Goal: Communication & Community: Answer question/provide support

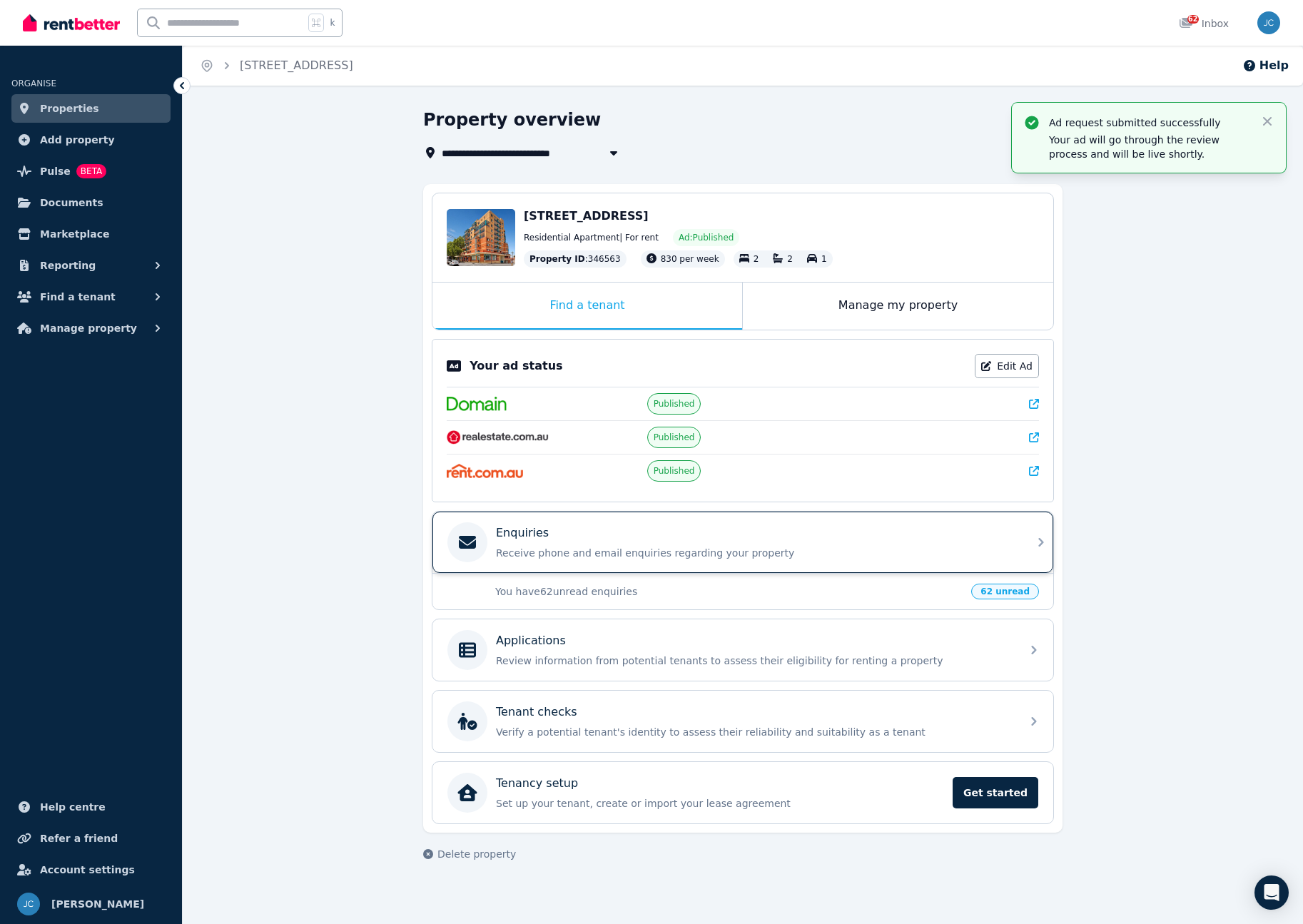
click at [540, 535] on p "Enquiries" at bounding box center [522, 533] width 53 height 17
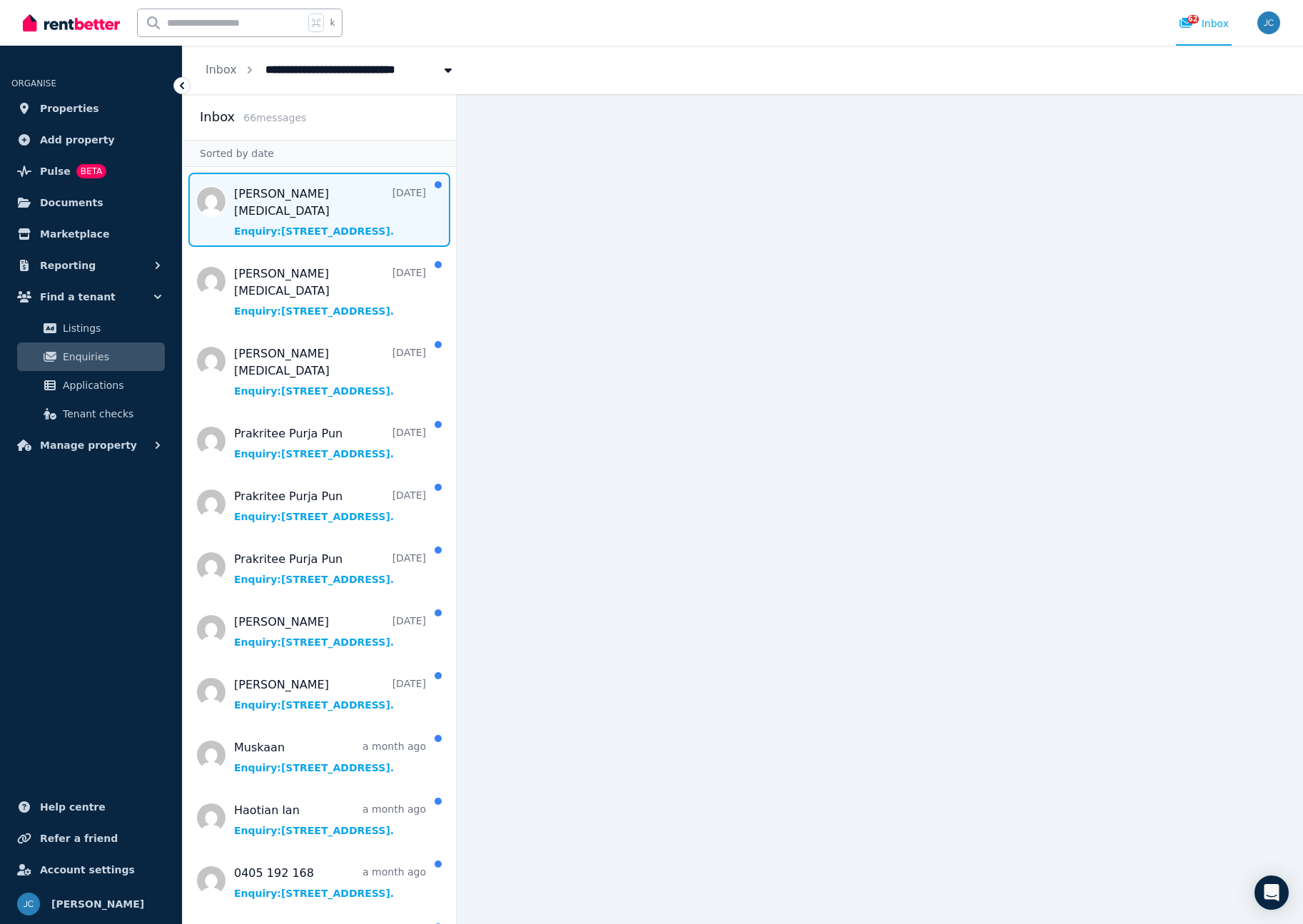
click at [304, 213] on span "Message list" at bounding box center [318, 209] width 273 height 74
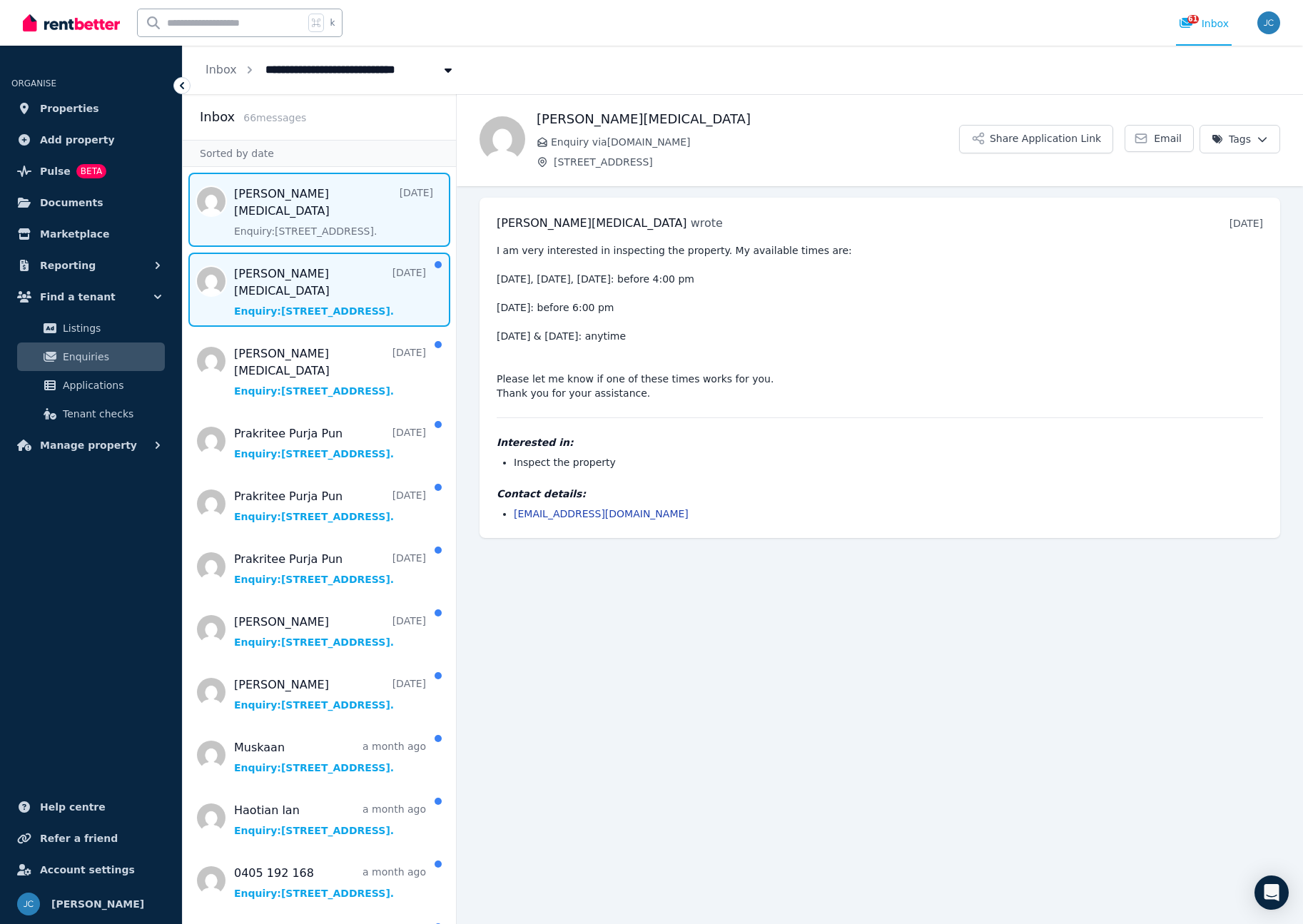
click at [310, 275] on span "Message list" at bounding box center [318, 289] width 273 height 74
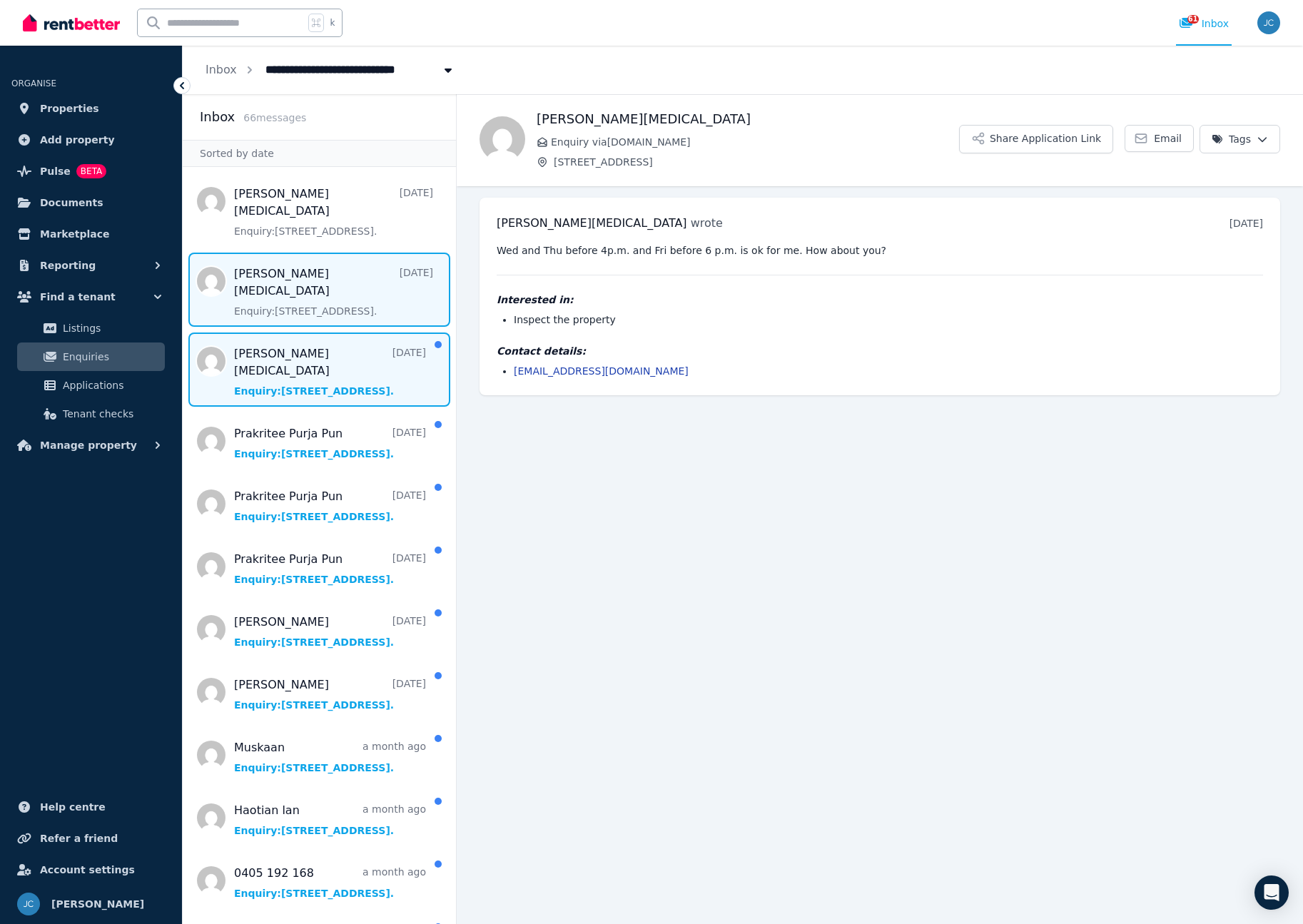
click at [326, 332] on span "Message list" at bounding box center [318, 369] width 273 height 74
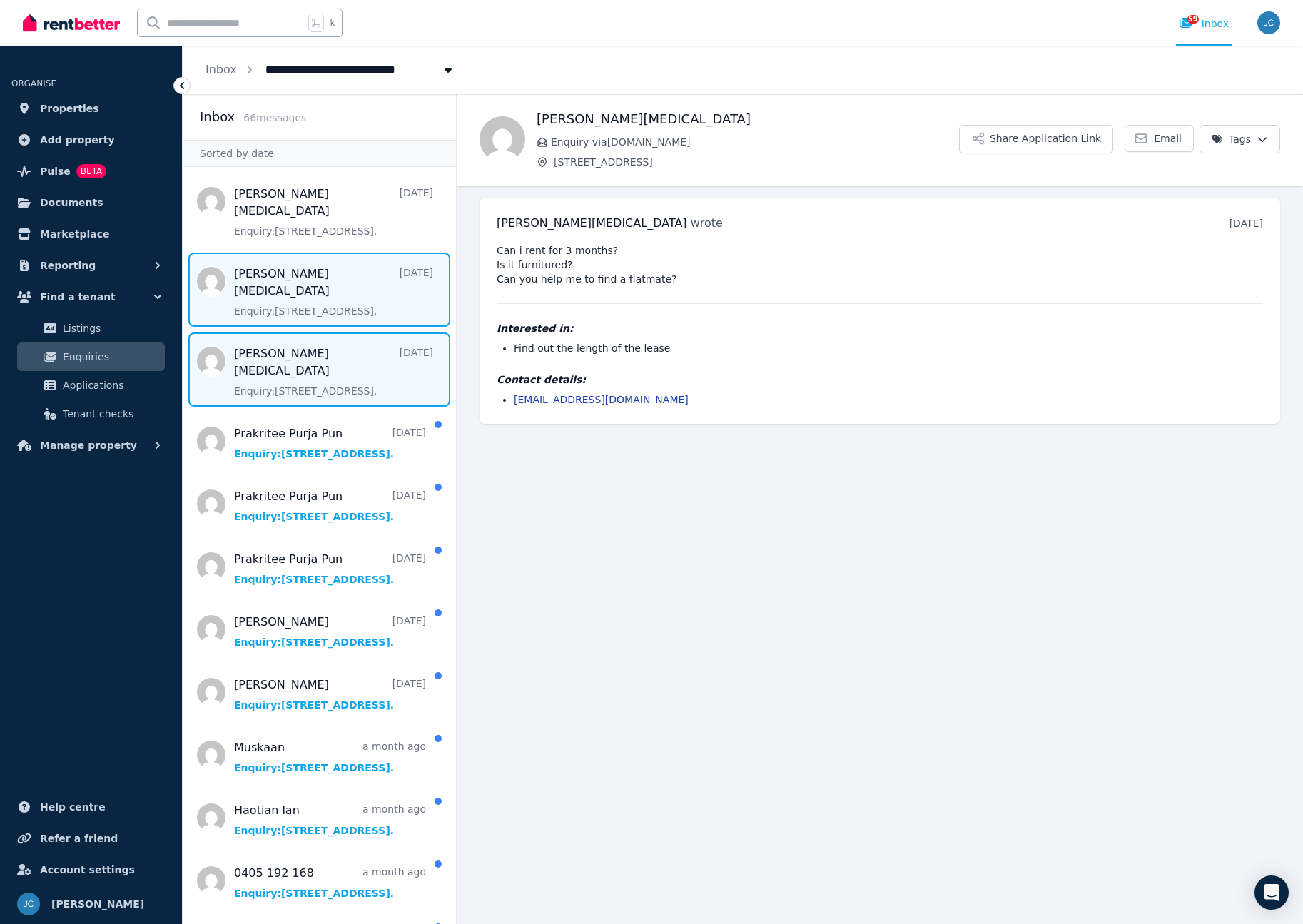
click at [300, 274] on span "Message list" at bounding box center [318, 289] width 273 height 74
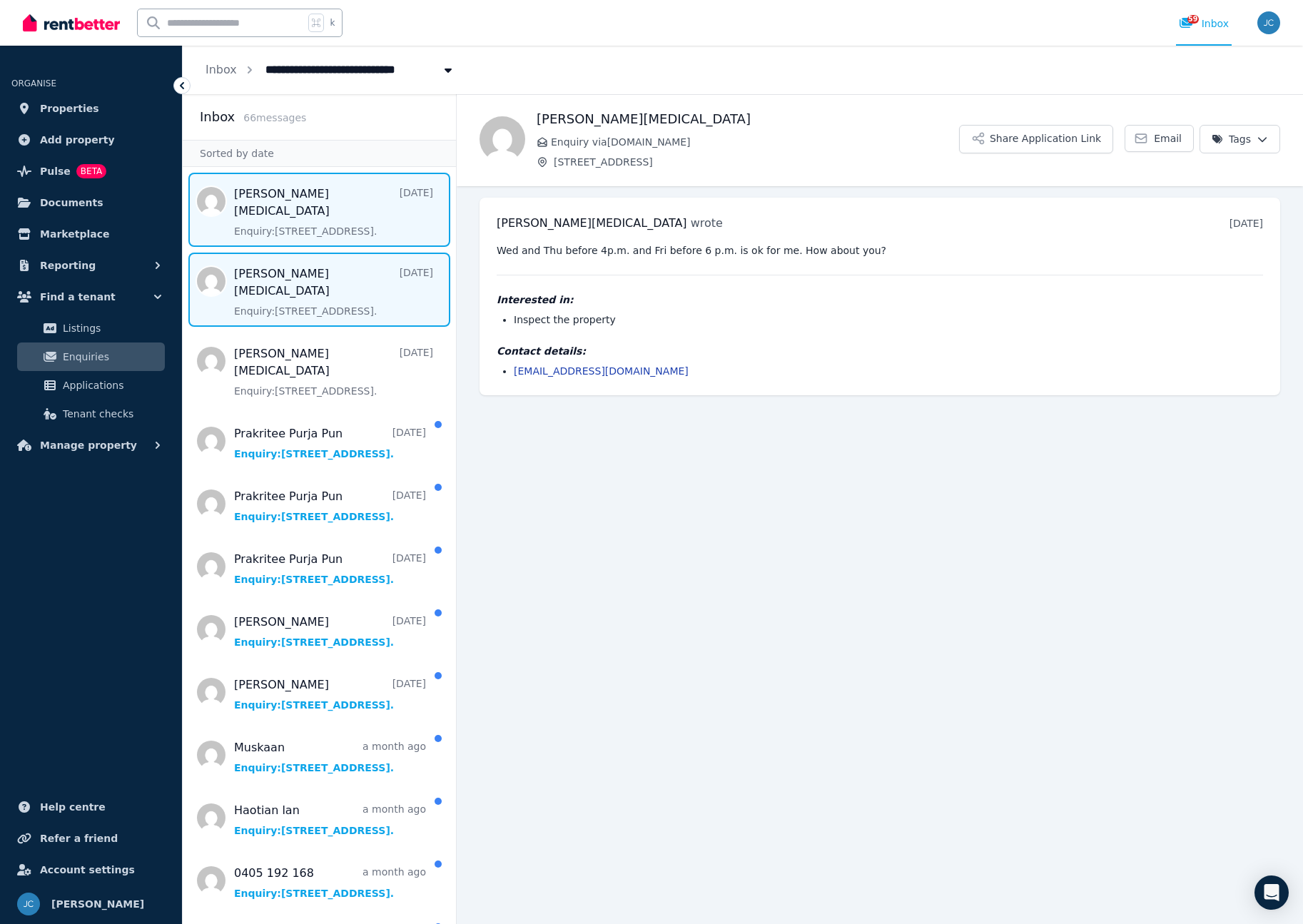
click at [315, 212] on span "Message list" at bounding box center [318, 209] width 273 height 74
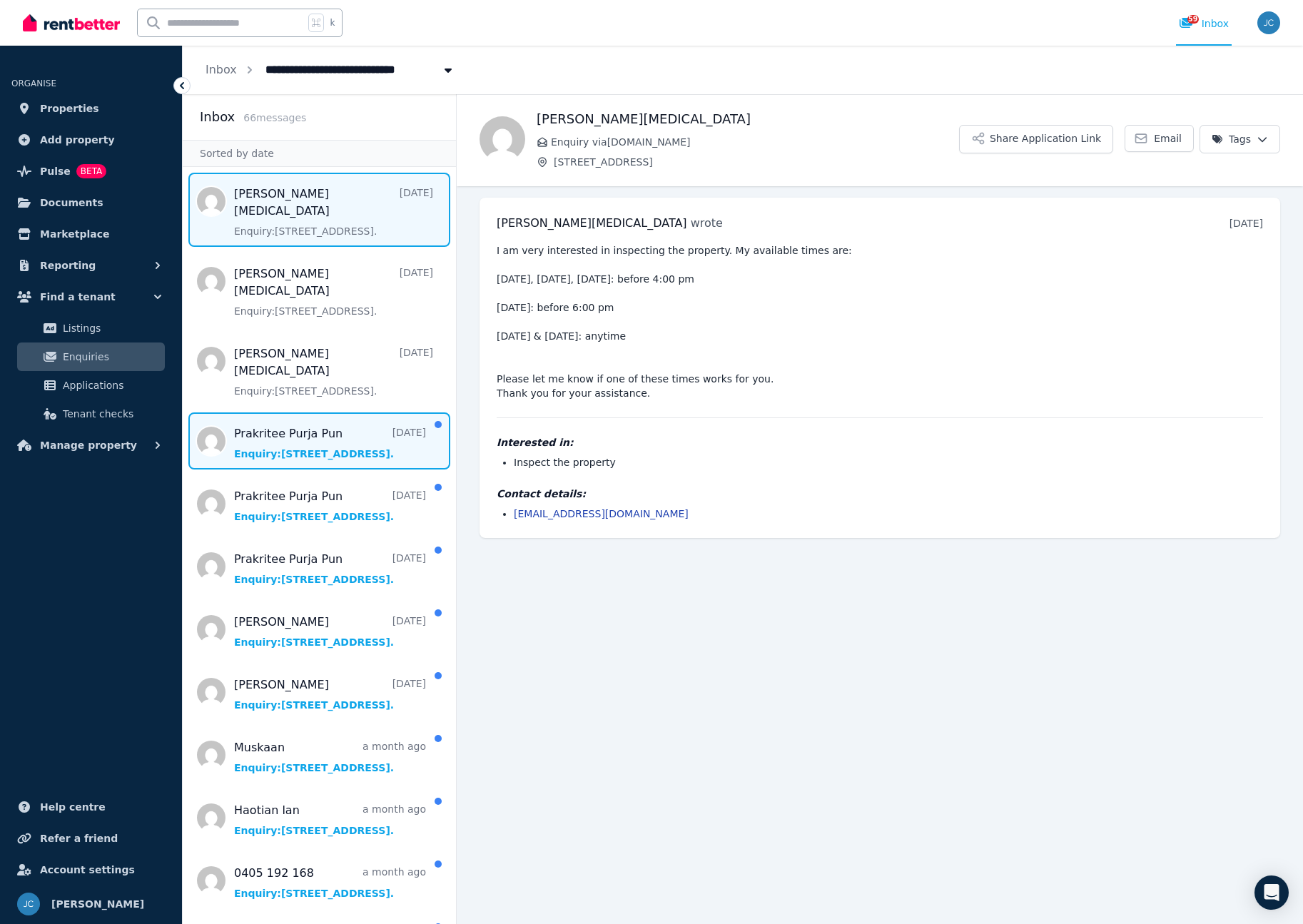
click at [341, 412] on span "Message list" at bounding box center [318, 441] width 273 height 57
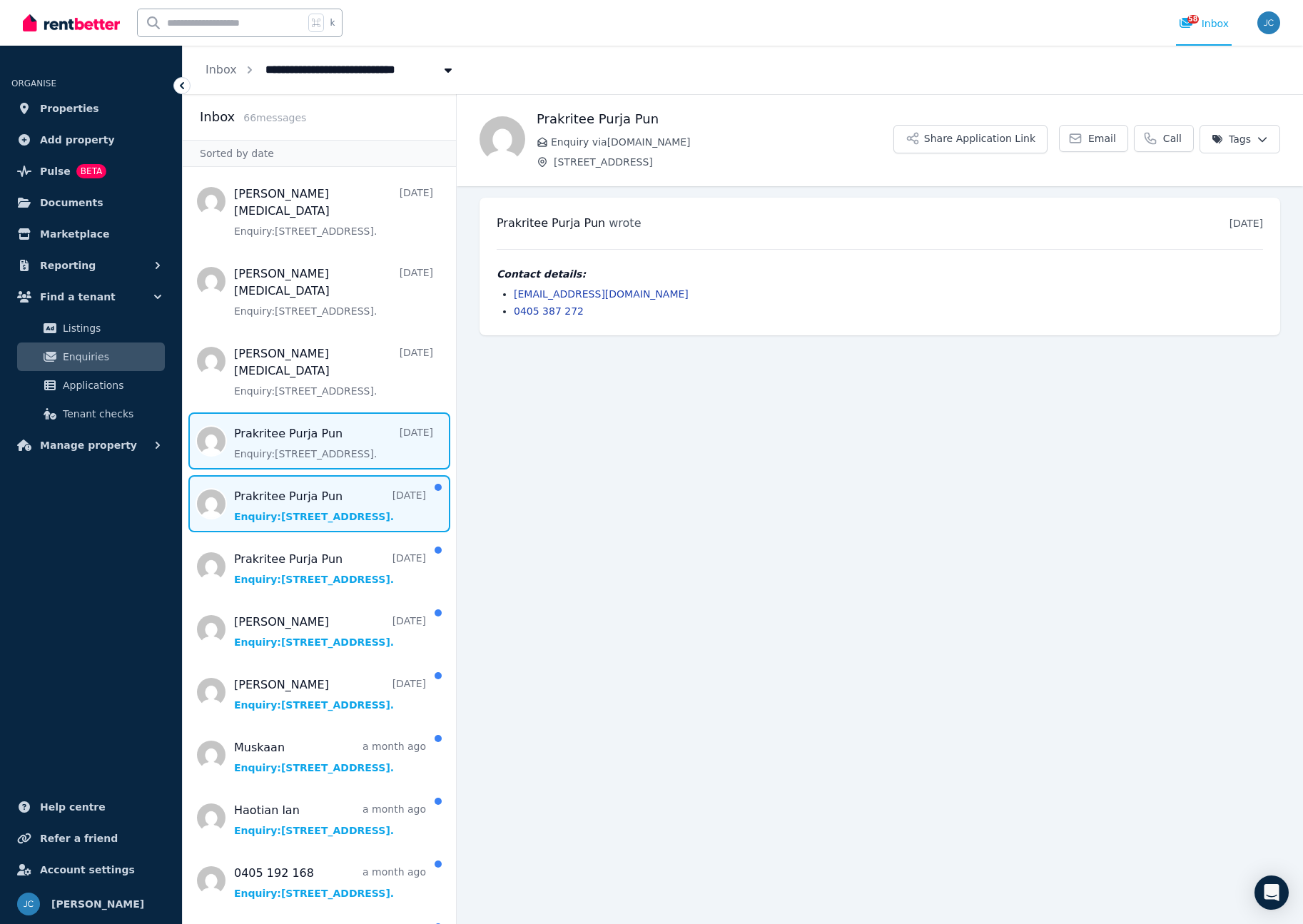
click at [339, 475] on span "Message list" at bounding box center [318, 504] width 273 height 57
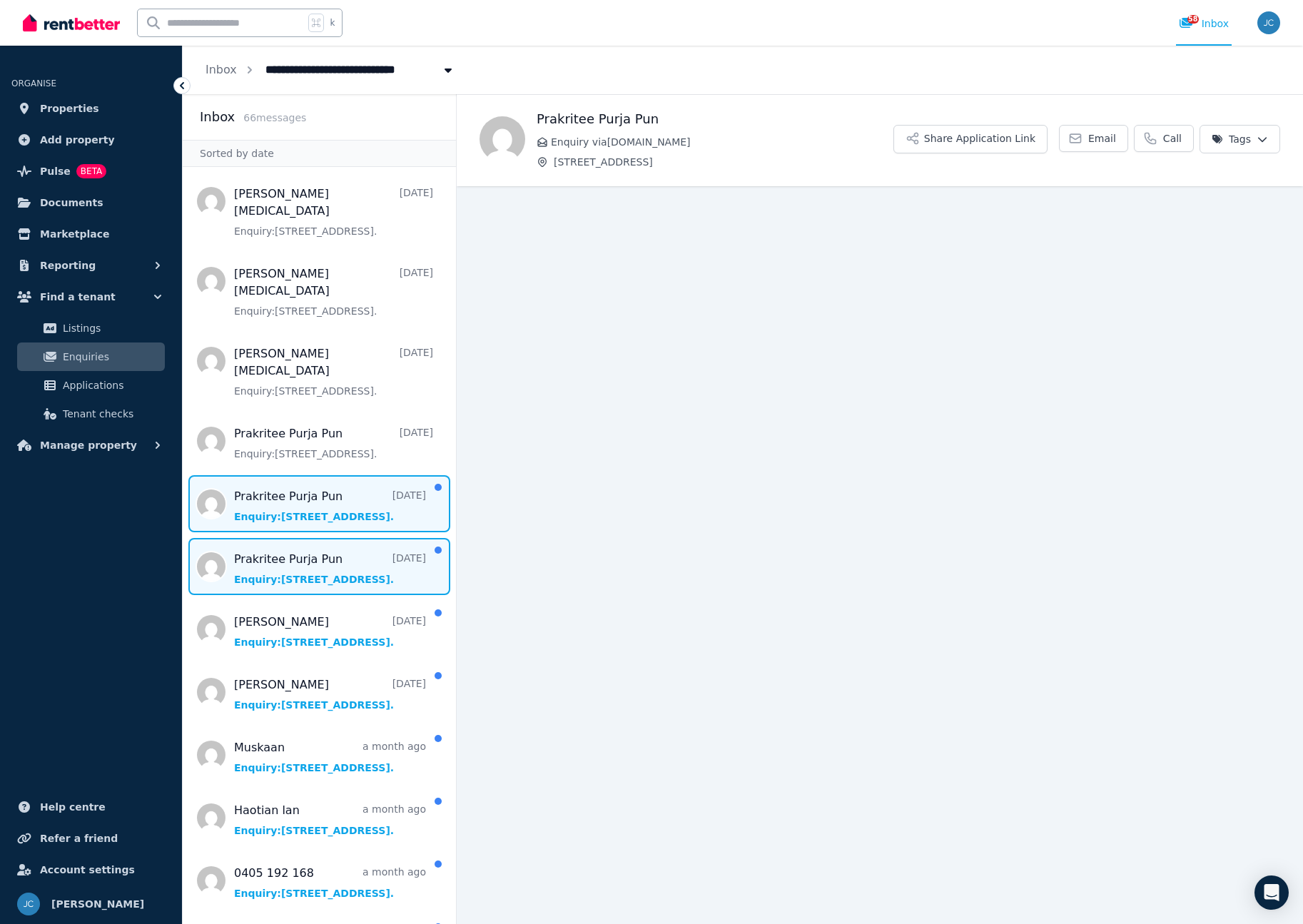
click at [341, 538] on span "Message list" at bounding box center [318, 566] width 273 height 57
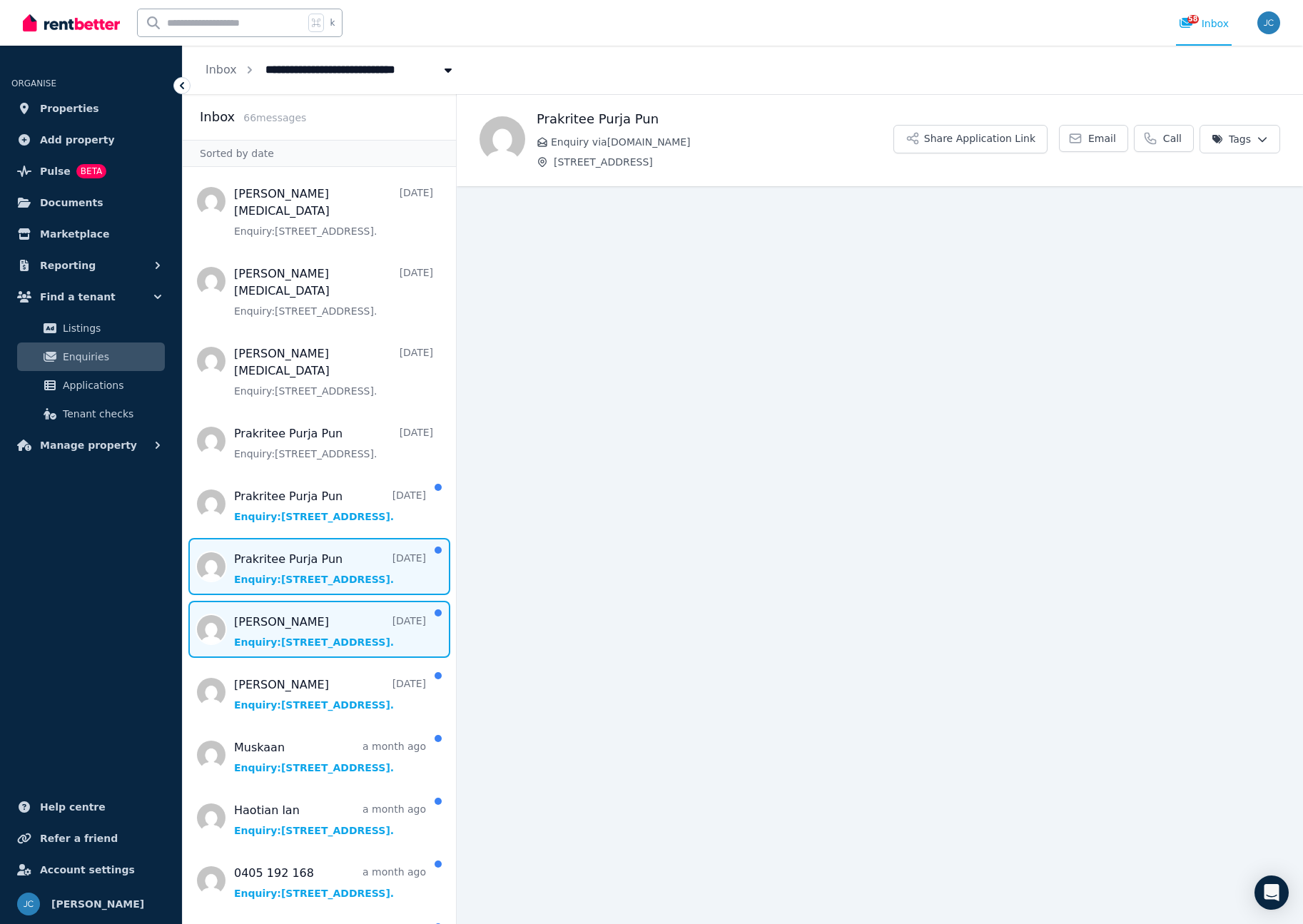
click at [339, 601] on span "Message list" at bounding box center [318, 629] width 273 height 57
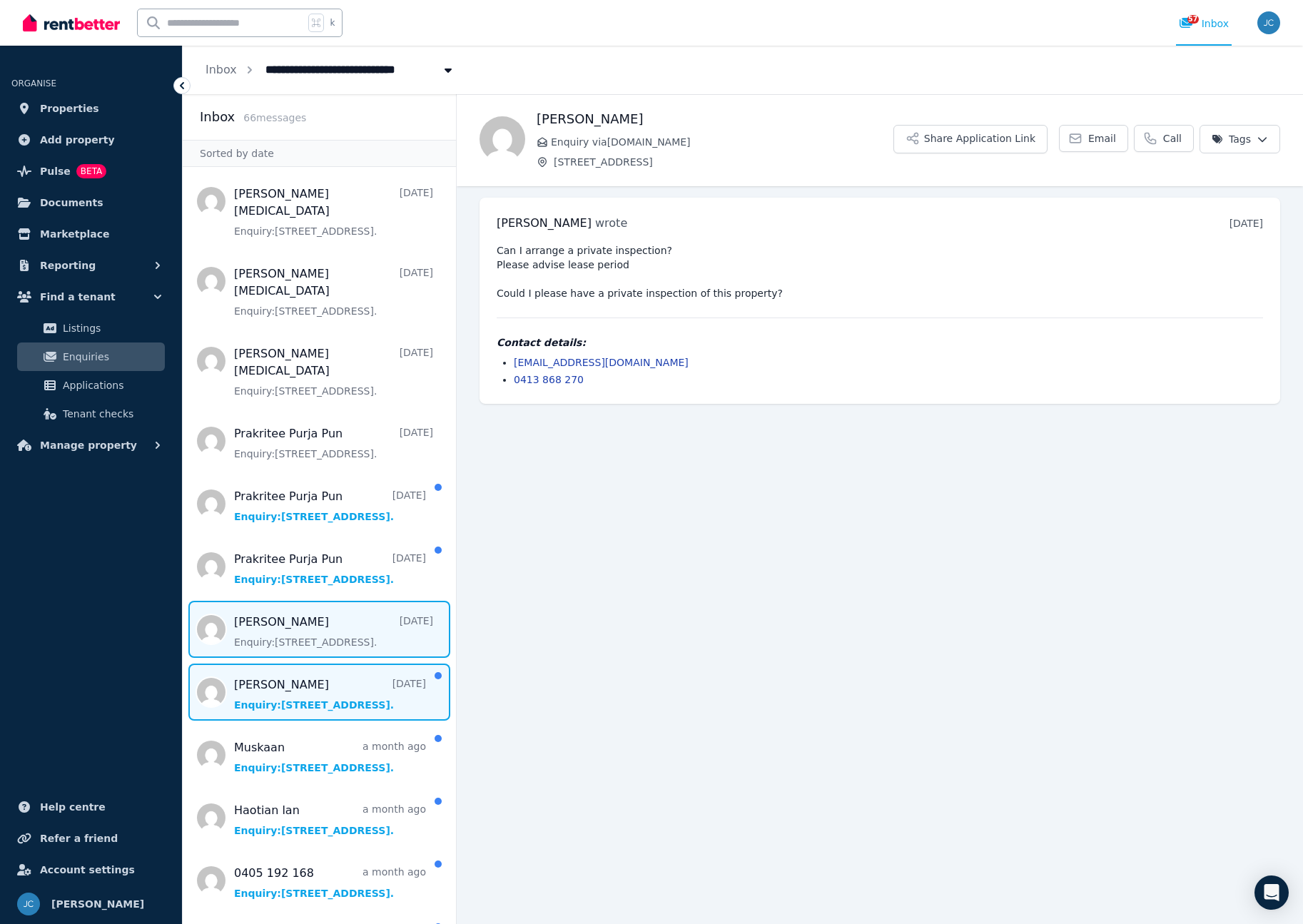
click at [318, 664] on span "Message list" at bounding box center [318, 692] width 273 height 57
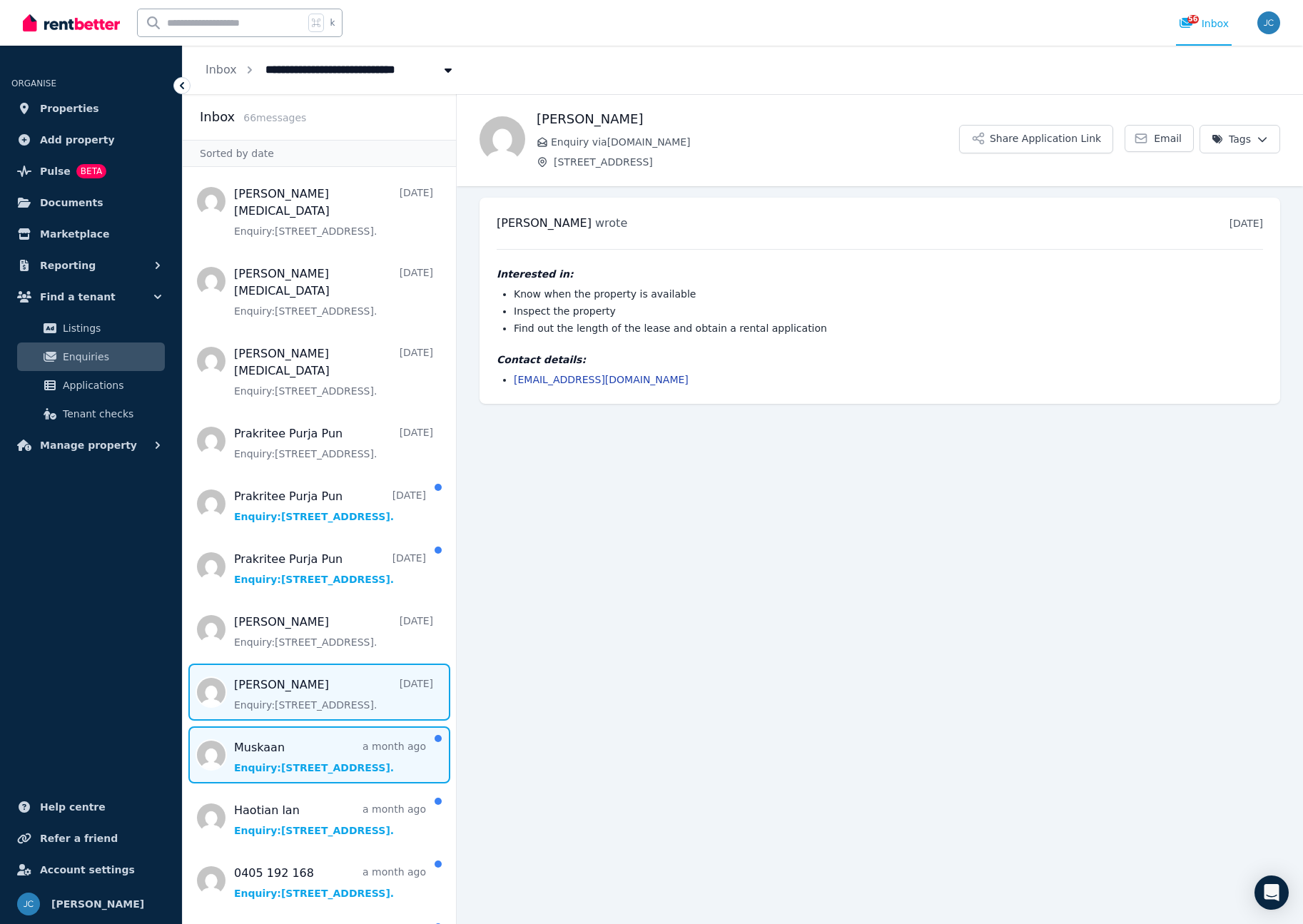
click at [317, 726] on span "Message list" at bounding box center [318, 755] width 273 height 57
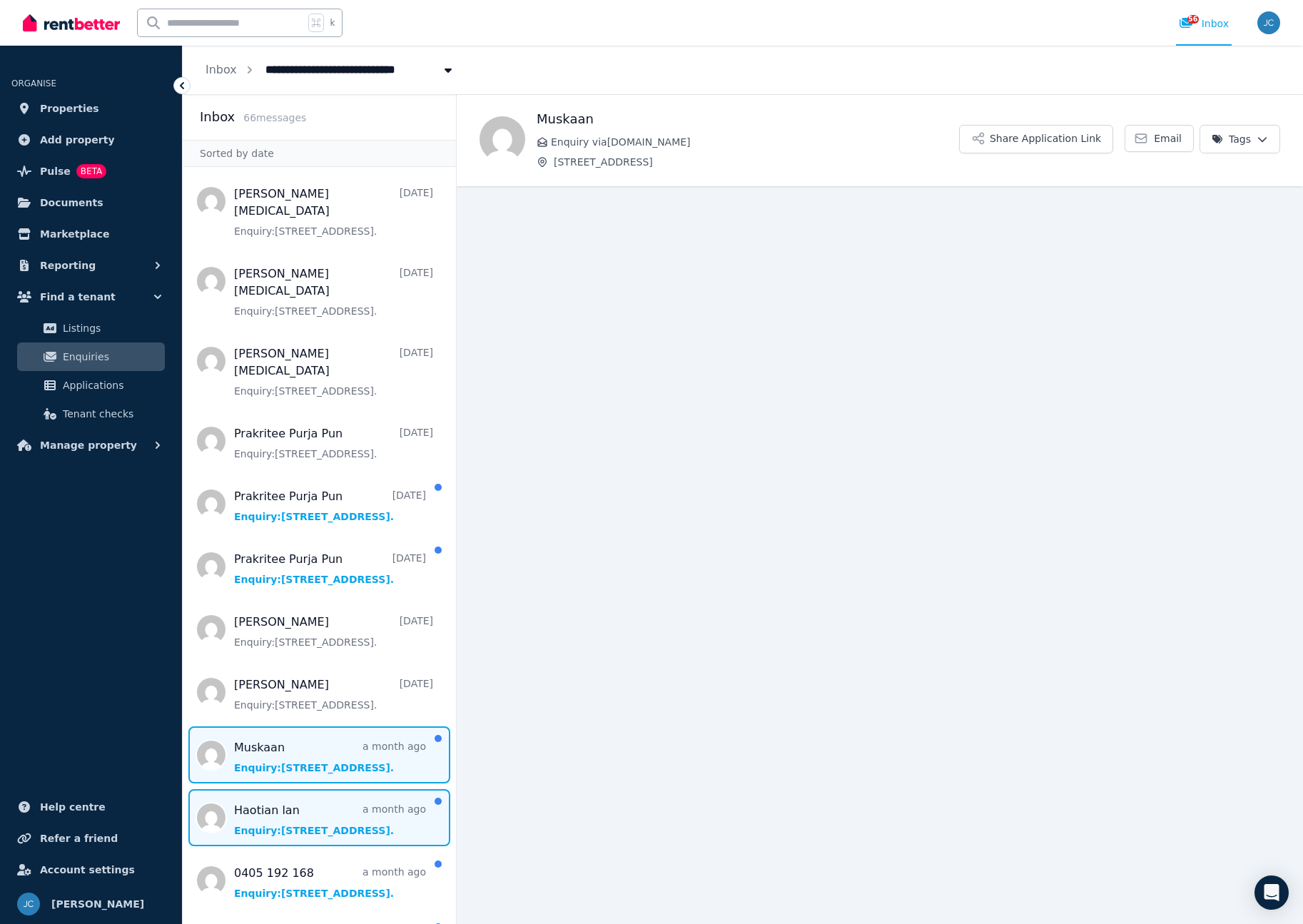
click at [323, 789] on span "Message list" at bounding box center [318, 818] width 273 height 57
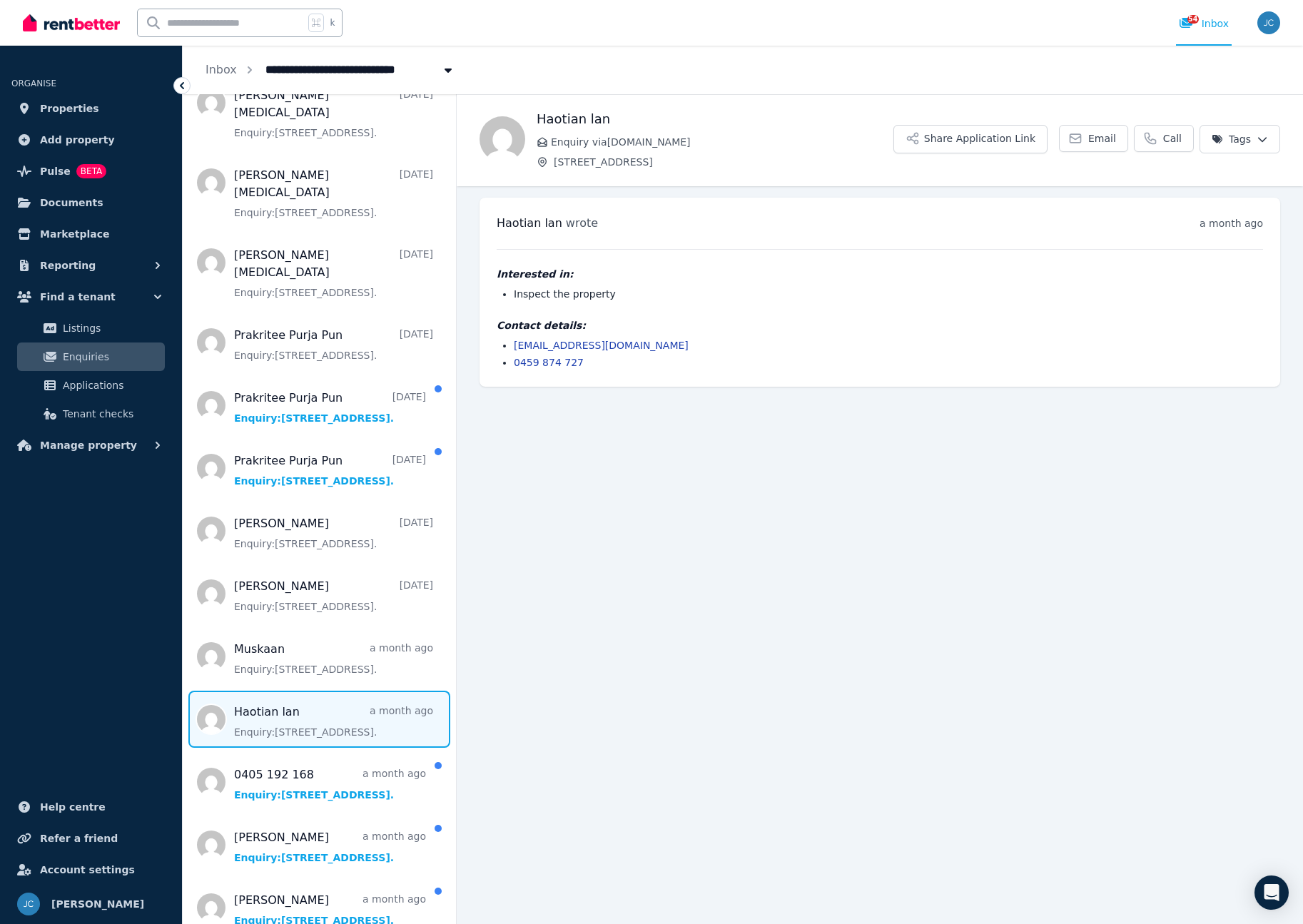
scroll to position [102, 0]
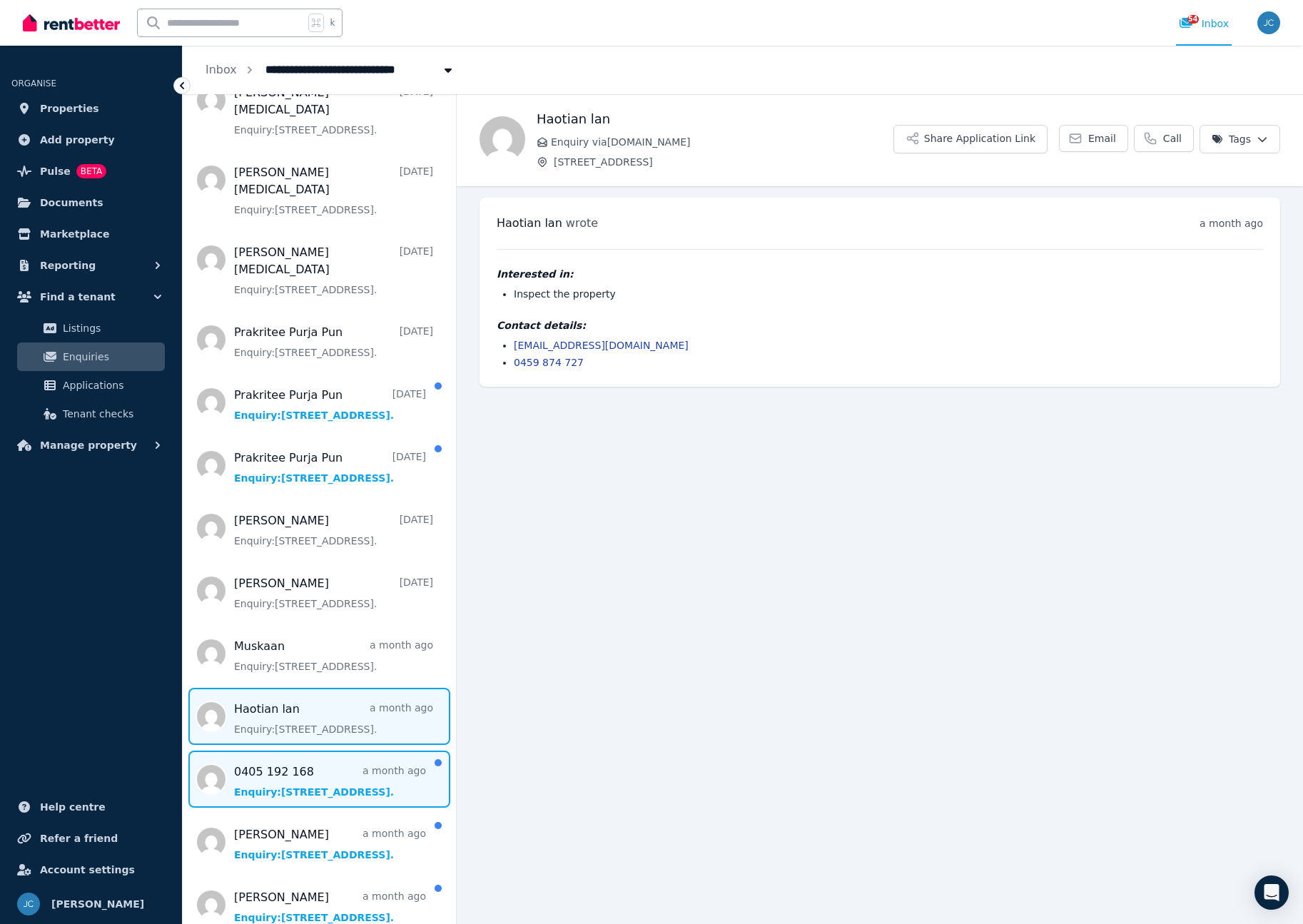
click at [322, 751] on span "Message list" at bounding box center [318, 779] width 273 height 57
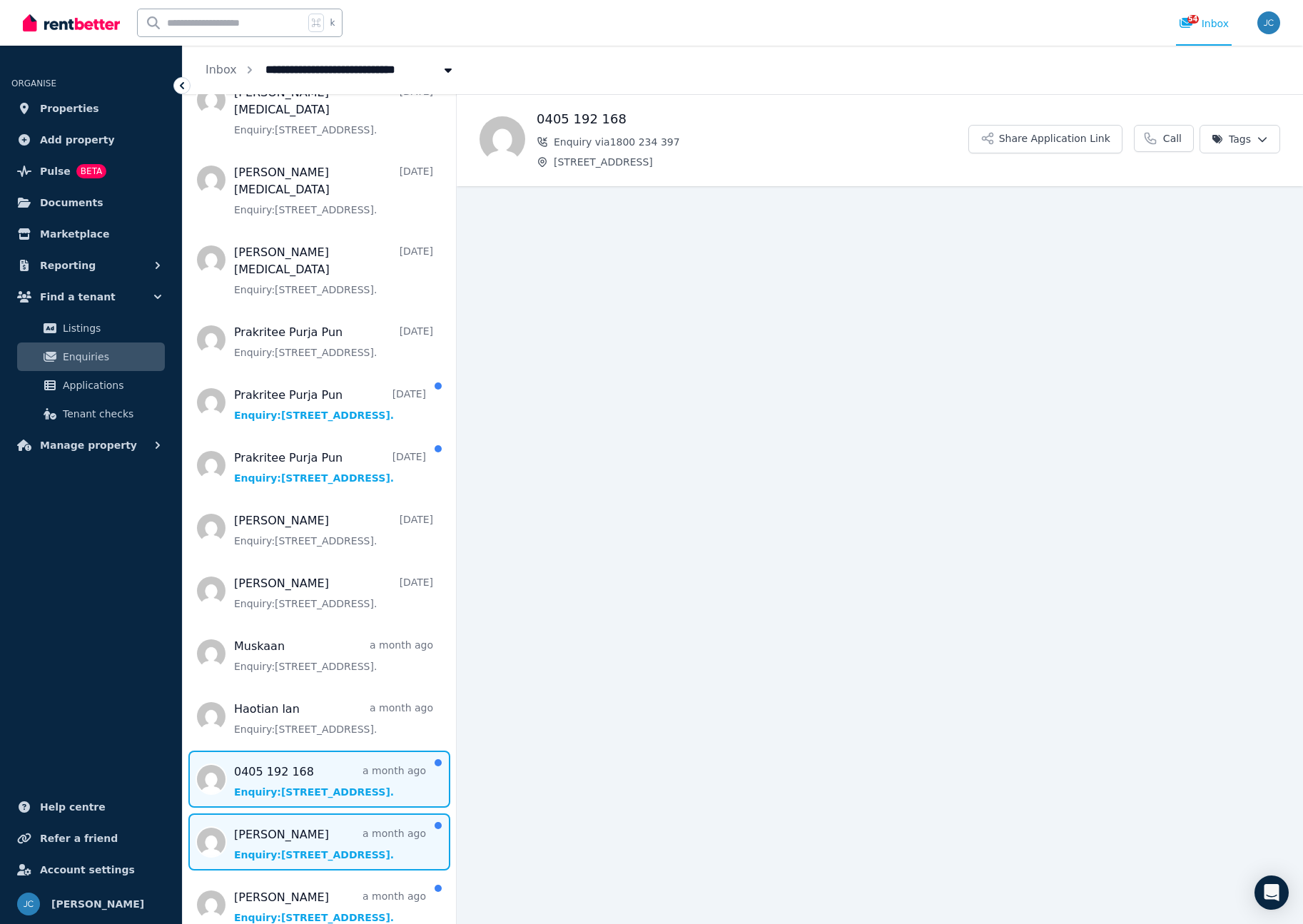
click at [317, 813] on span "Message list" at bounding box center [318, 842] width 273 height 57
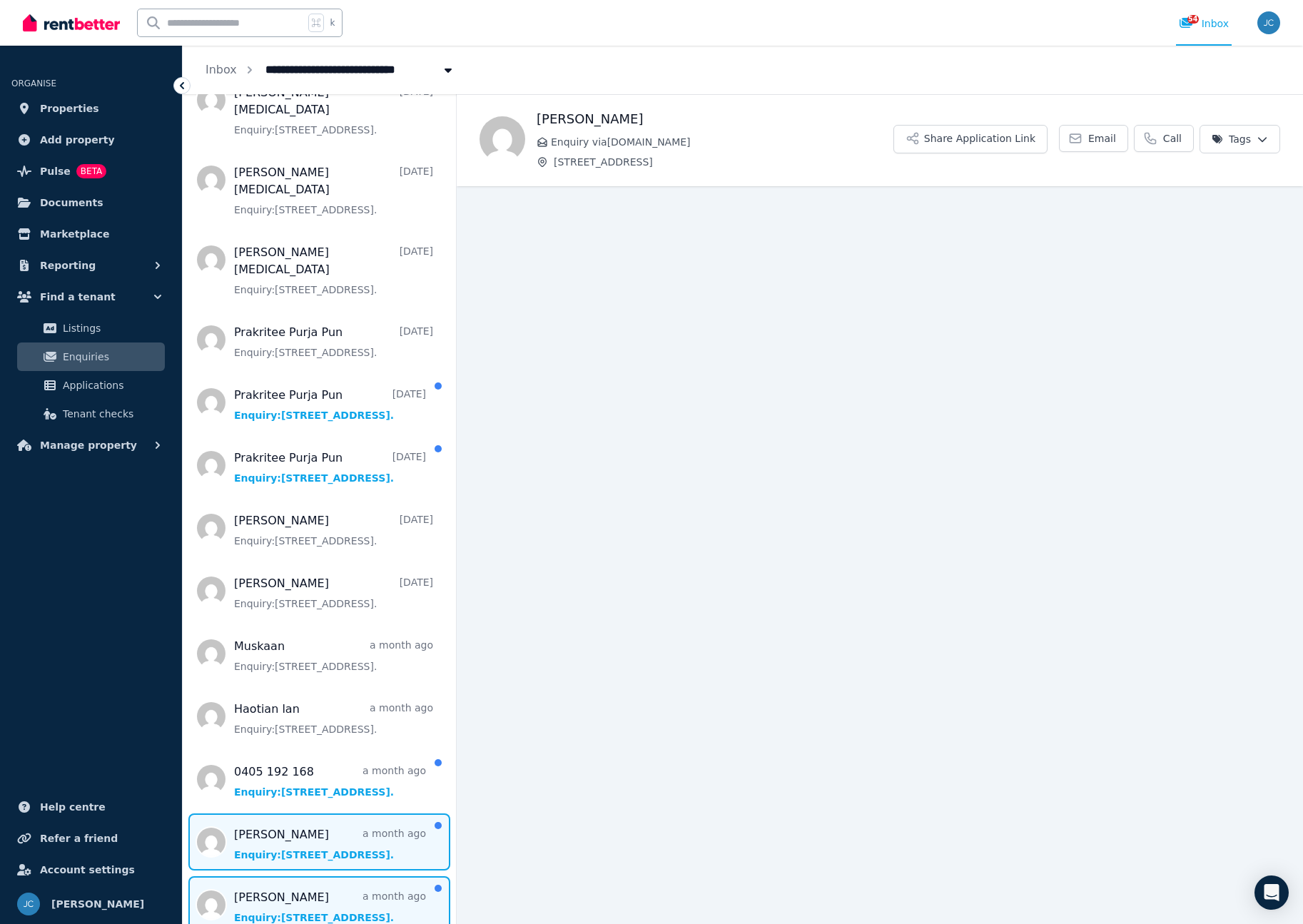
click at [310, 876] on span "Message list" at bounding box center [318, 905] width 273 height 57
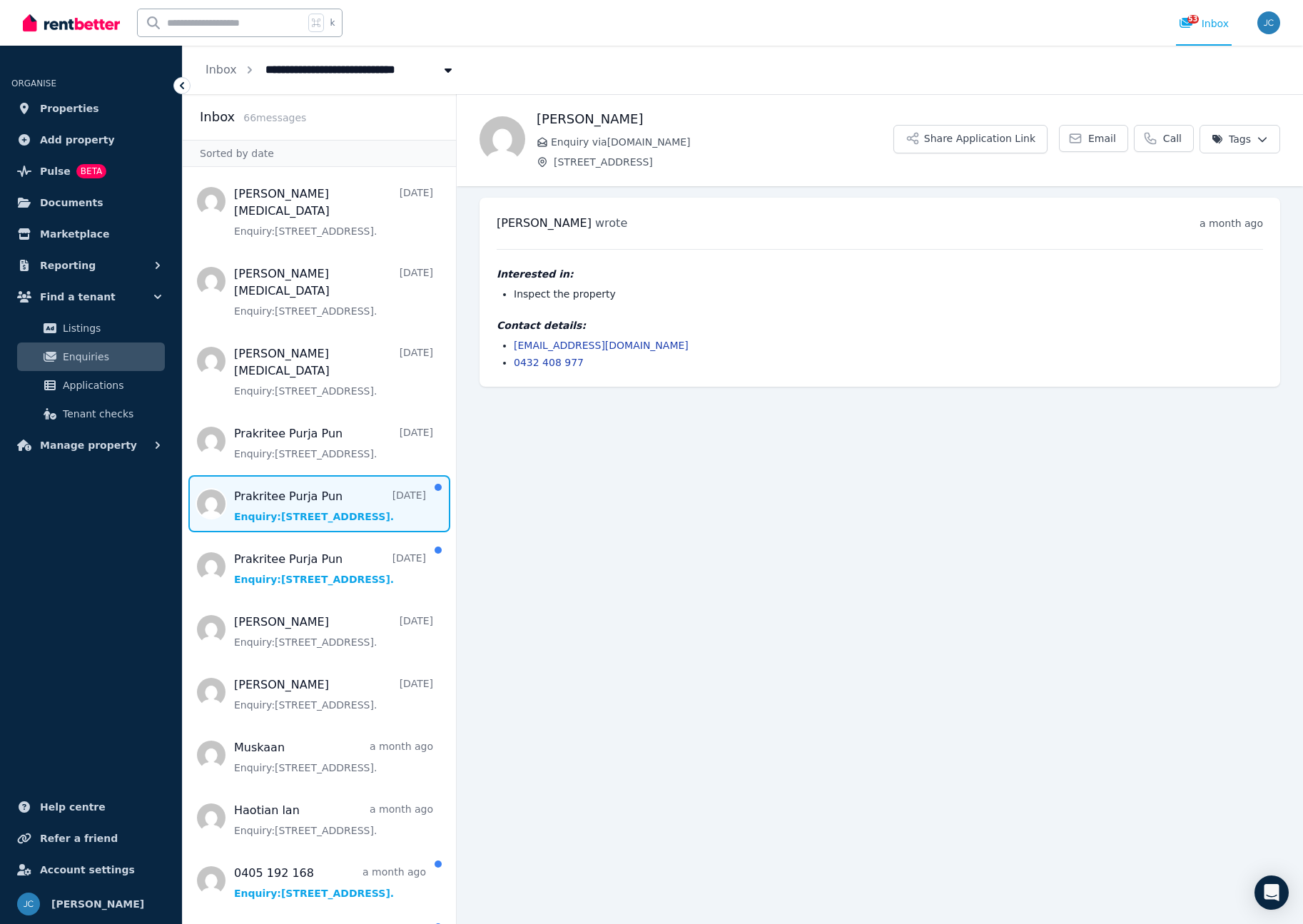
click at [316, 475] on span "Message list" at bounding box center [318, 504] width 273 height 57
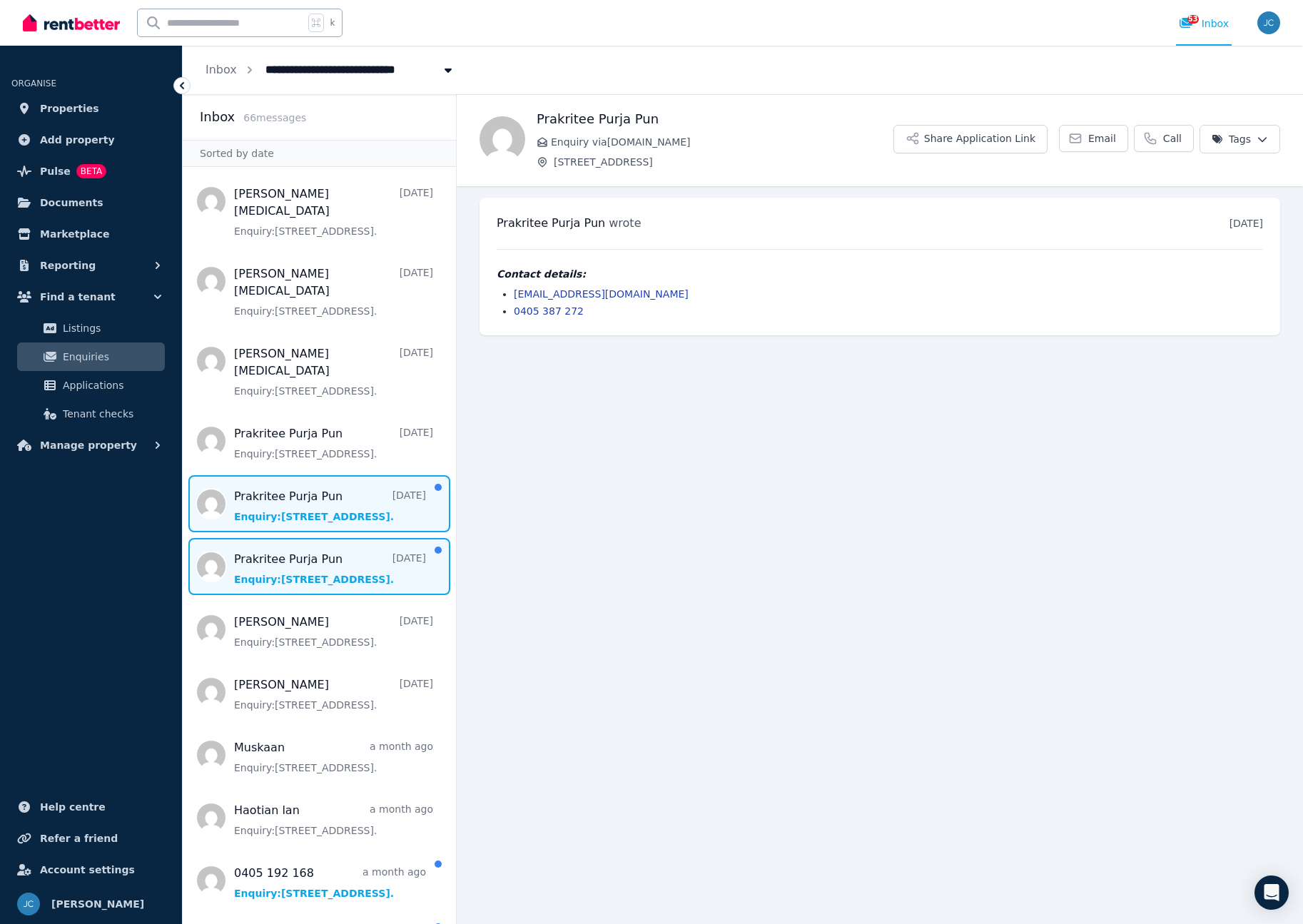
click at [297, 538] on span "Message list" at bounding box center [318, 566] width 273 height 57
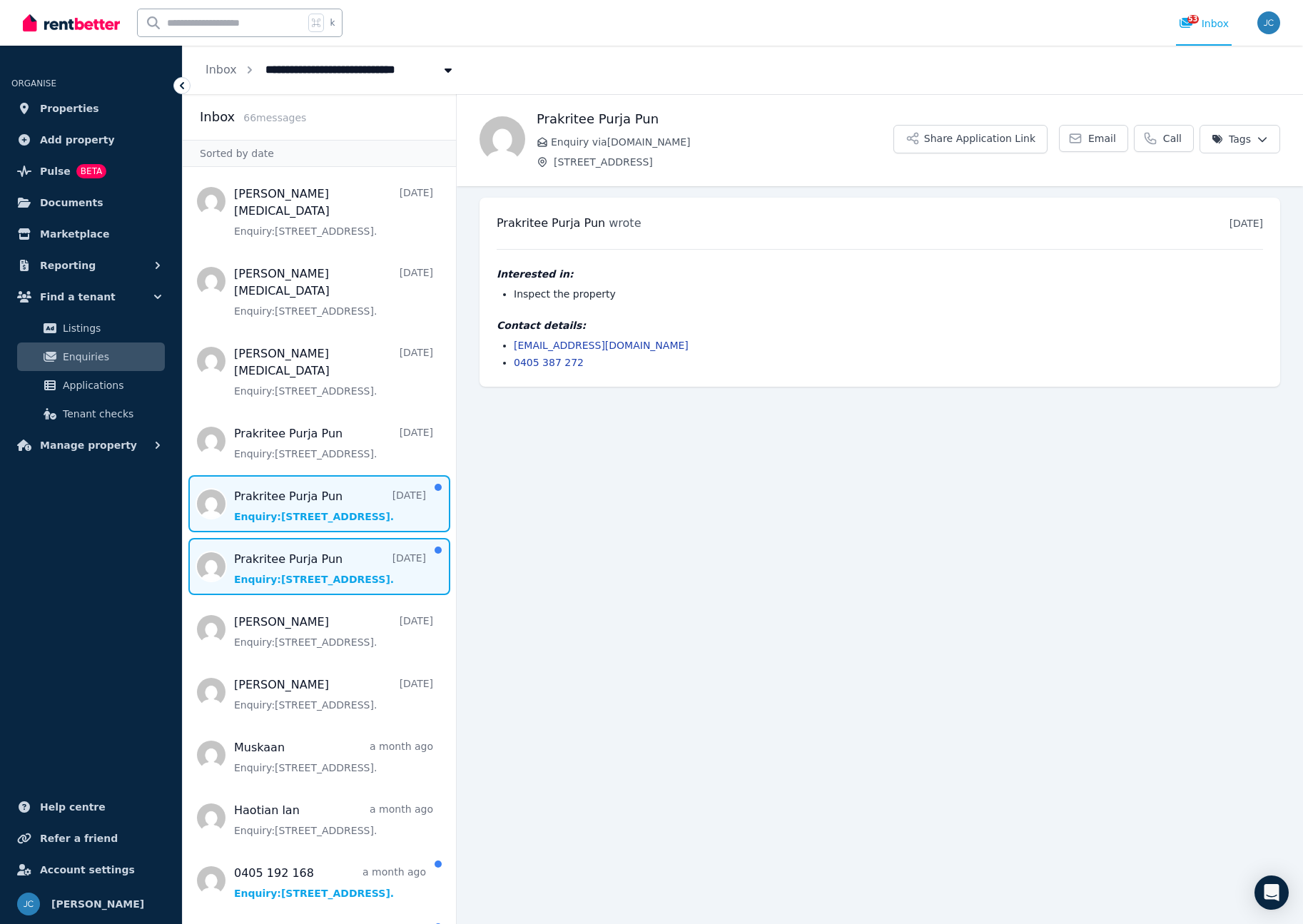
click at [314, 475] on span "Message list" at bounding box center [318, 504] width 273 height 57
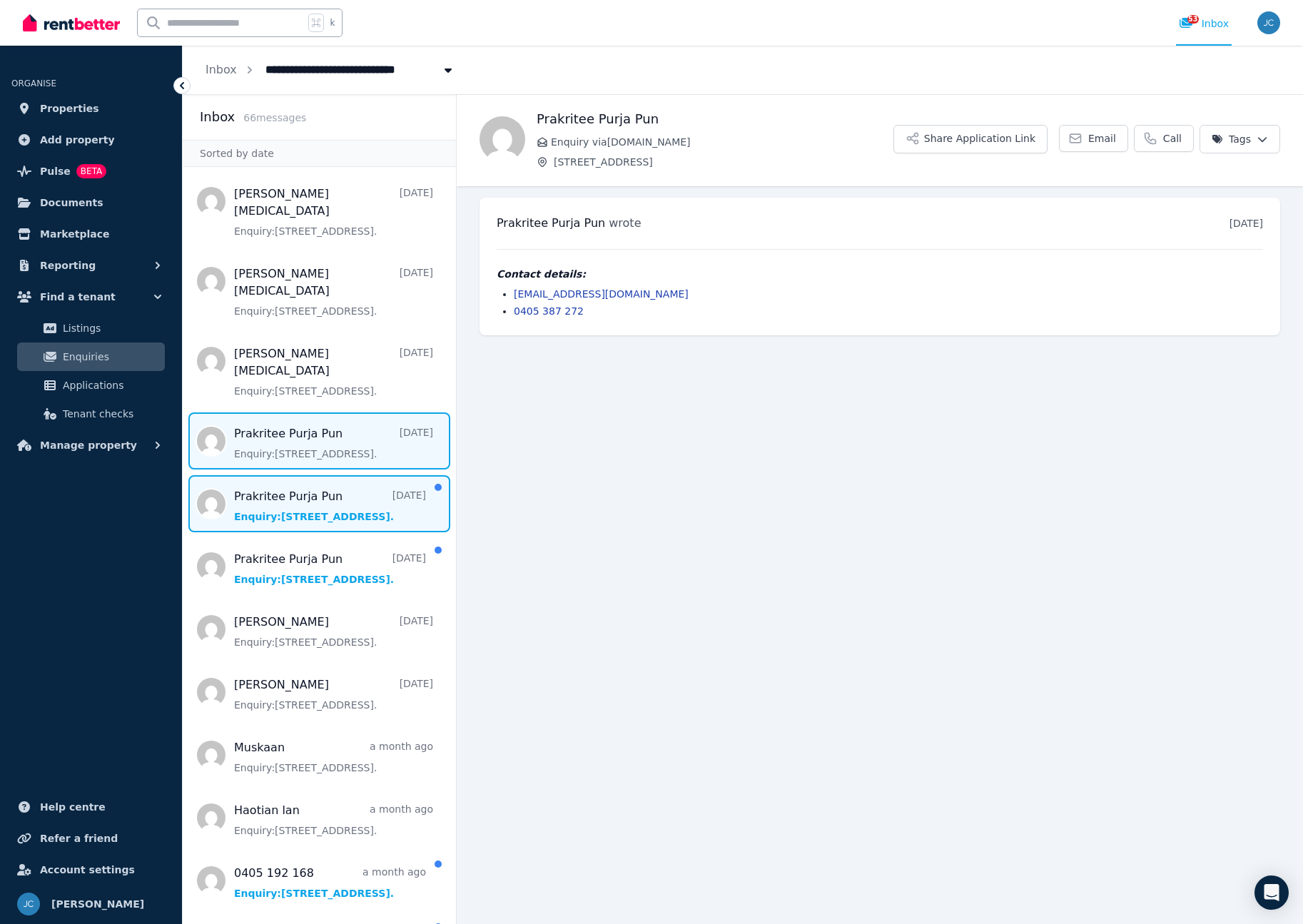
click at [302, 412] on span "Message list" at bounding box center [318, 441] width 273 height 57
click at [302, 475] on span "Message list" at bounding box center [318, 504] width 273 height 57
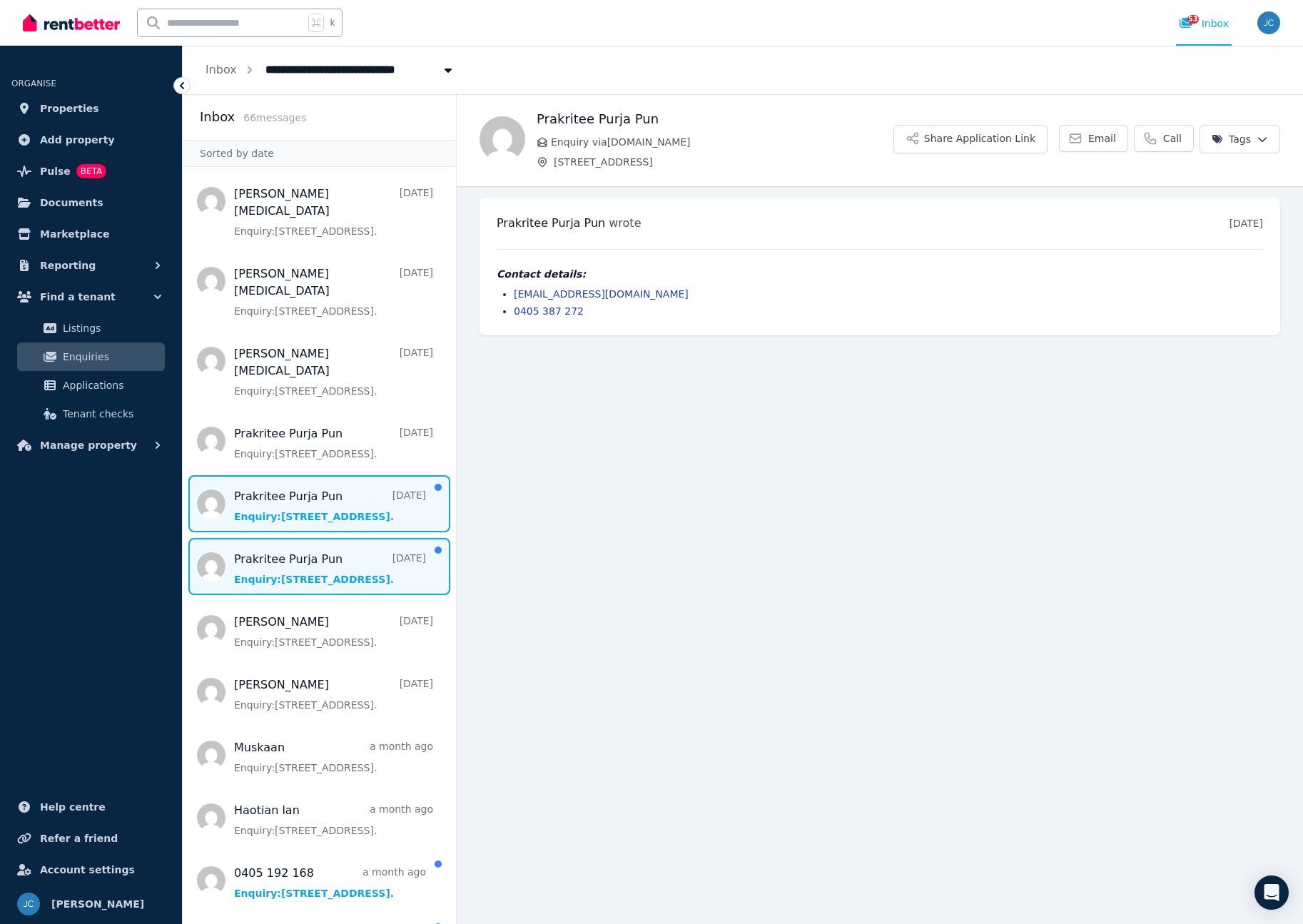
click at [307, 538] on span "Message list" at bounding box center [318, 566] width 273 height 57
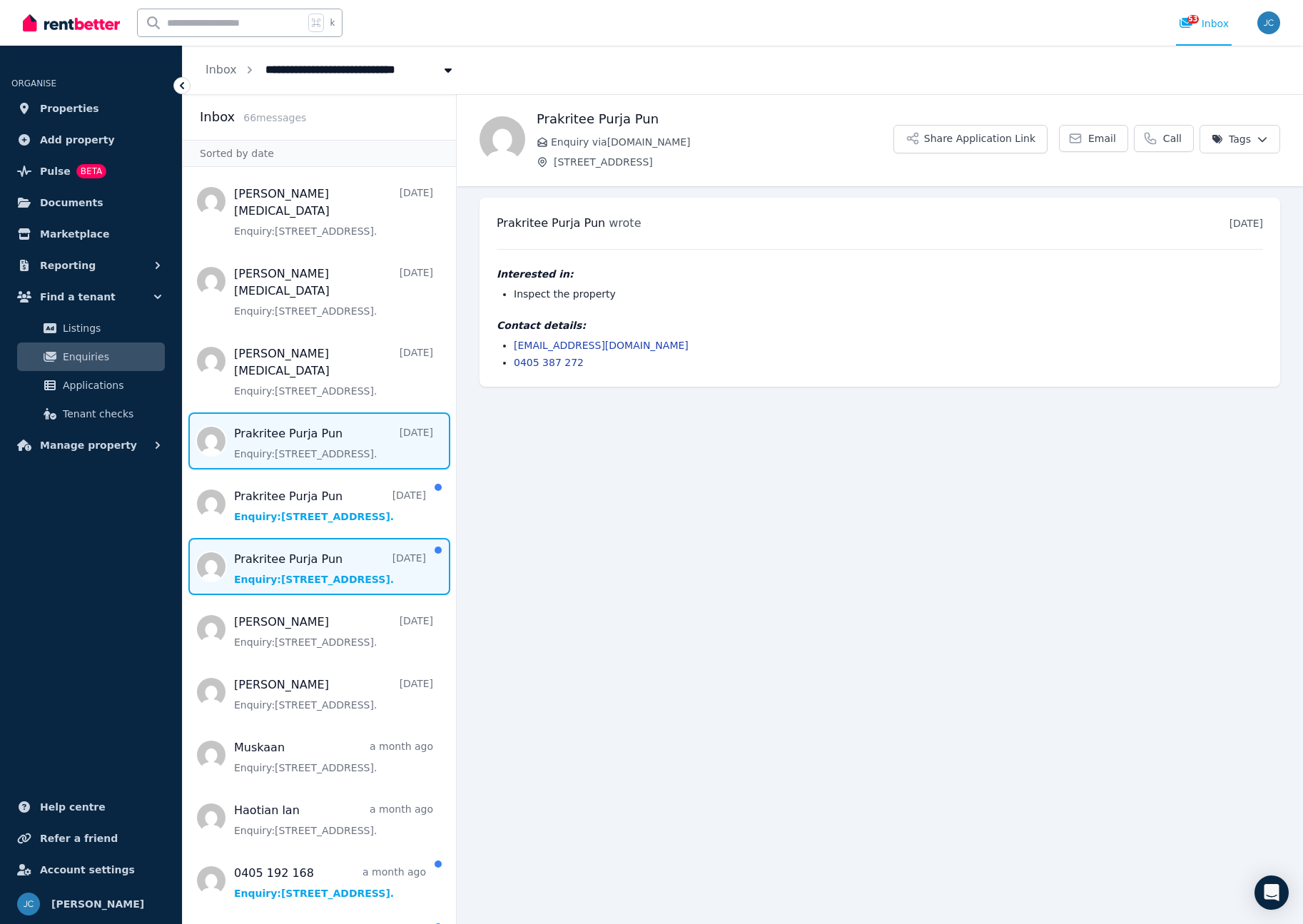
click at [310, 412] on span "Message list" at bounding box center [318, 441] width 273 height 57
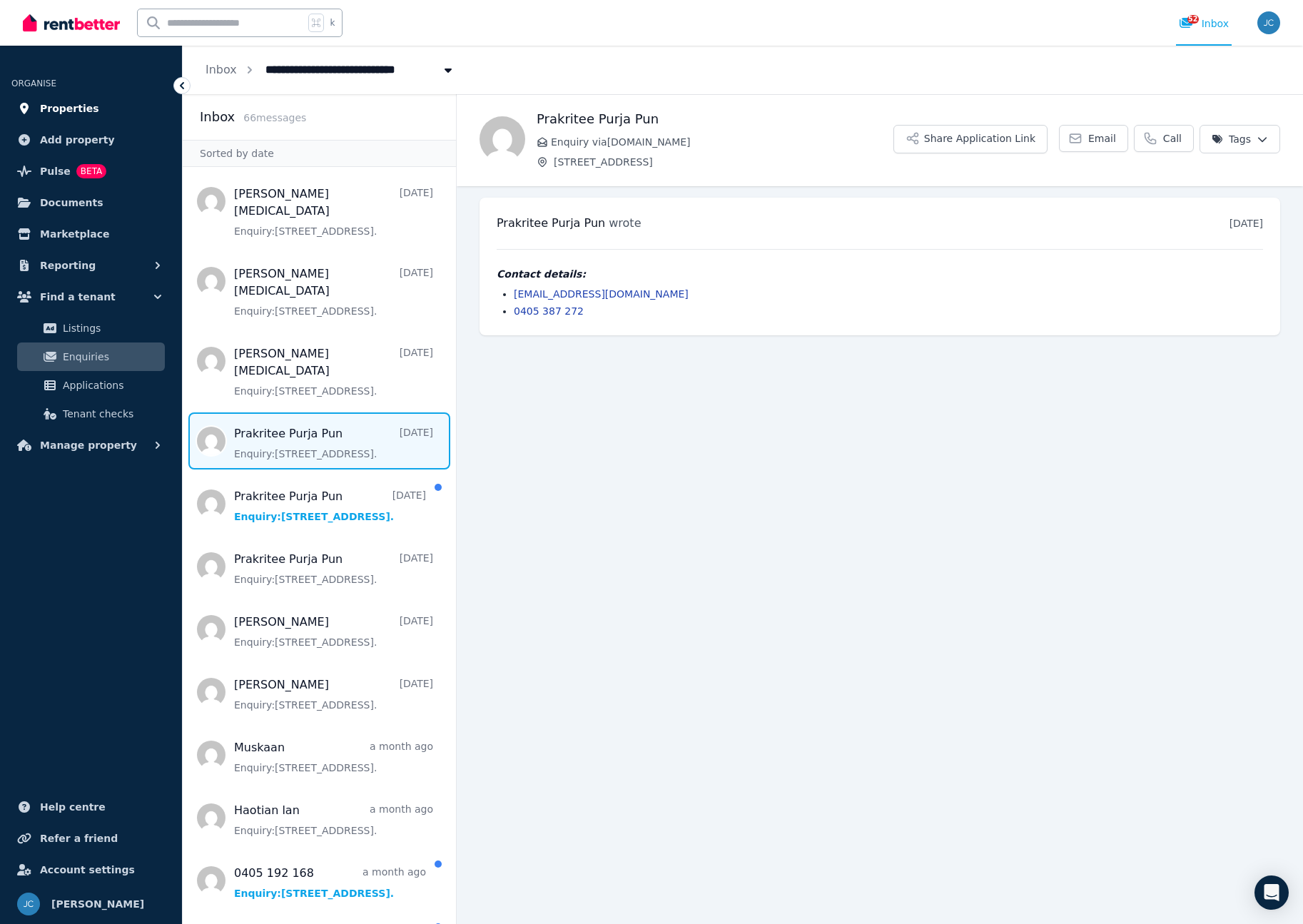
click at [106, 110] on link "Properties" at bounding box center [91, 108] width 159 height 28
